Goal: Find specific page/section: Find specific page/section

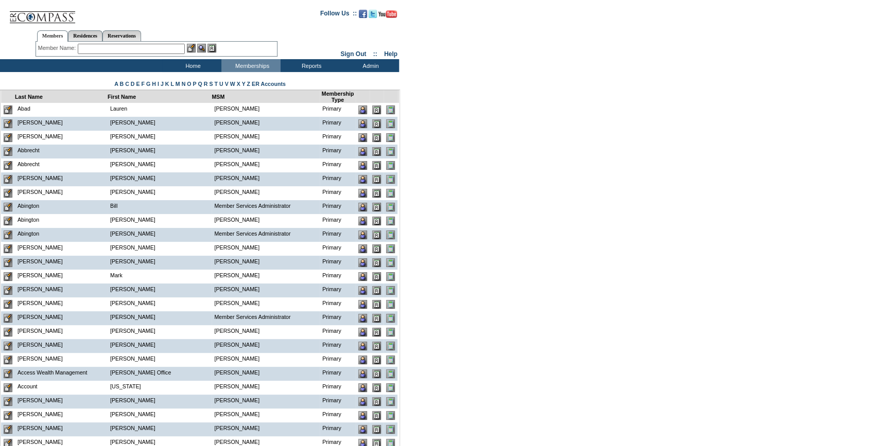
click at [82, 50] on input "text" at bounding box center [131, 49] width 107 height 10
paste input "[EMAIL_ADDRESS][DOMAIN_NAME]"
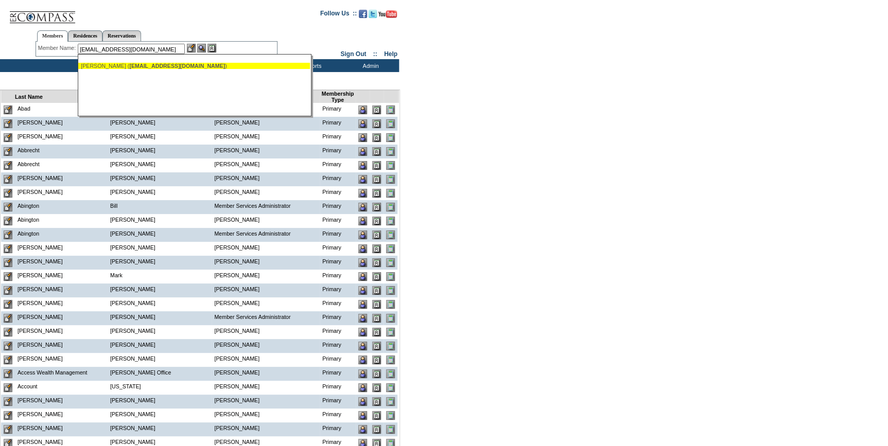
click at [141, 67] on span "[EMAIL_ADDRESS][DOMAIN_NAME]" at bounding box center [177, 66] width 96 height 6
type input "[PERSON_NAME] ([EMAIL_ADDRESS][DOMAIN_NAME])"
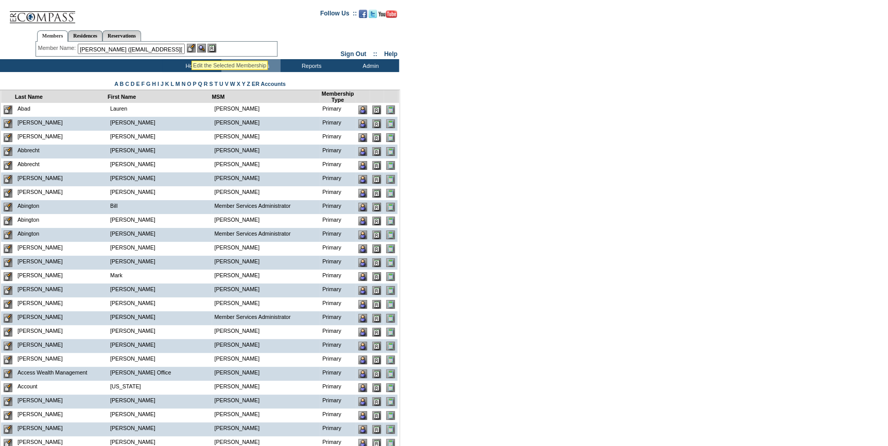
click at [193, 46] on img at bounding box center [191, 48] width 9 height 9
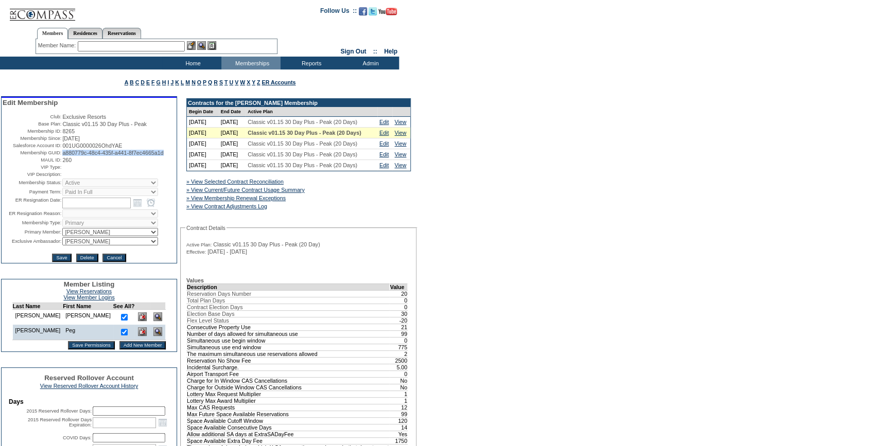
drag, startPoint x: 102, startPoint y: 161, endPoint x: 60, endPoint y: 156, distance: 42.5
click at [62, 156] on td "a880779c-48c4-435f-a441-8f7ec4665a1d" at bounding box center [118, 153] width 113 height 6
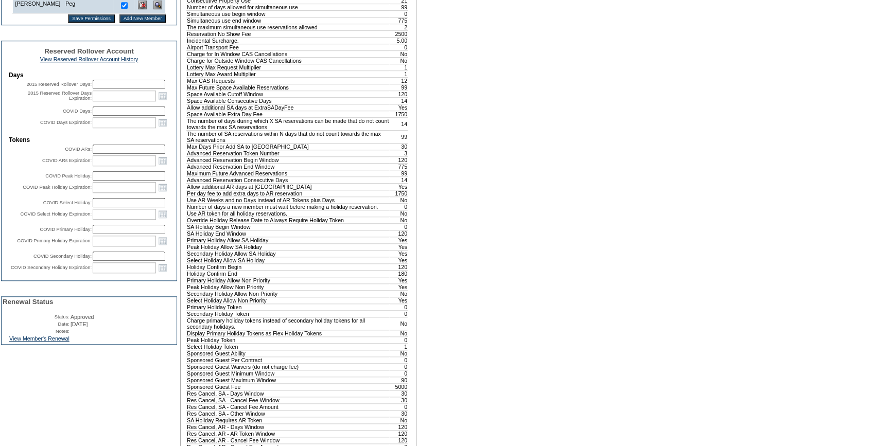
scroll to position [468, 0]
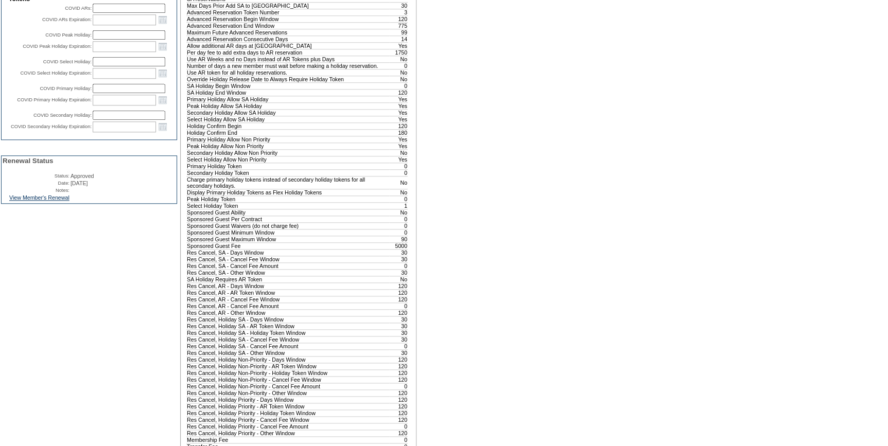
drag, startPoint x: 45, startPoint y: 223, endPoint x: 178, endPoint y: 214, distance: 133.7
click at [45, 201] on link "View Member's Renewal" at bounding box center [39, 198] width 60 height 6
